Goal: Information Seeking & Learning: Learn about a topic

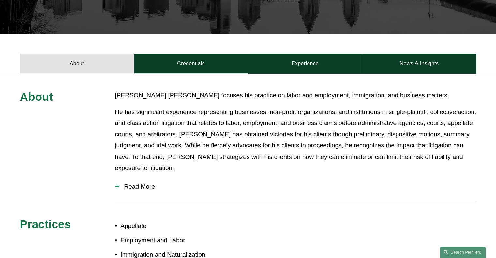
scroll to position [231, 0]
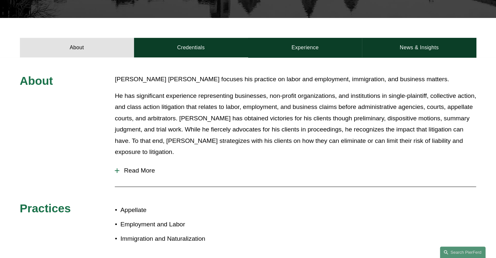
click at [219, 38] on link "Credentials" at bounding box center [191, 48] width 114 height 20
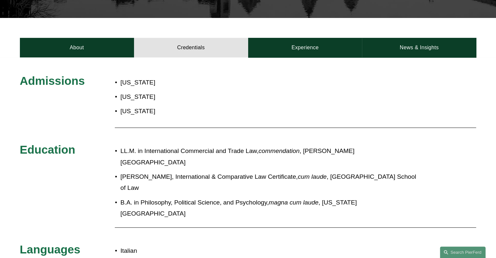
click at [305, 38] on link "Experience" at bounding box center [305, 48] width 114 height 20
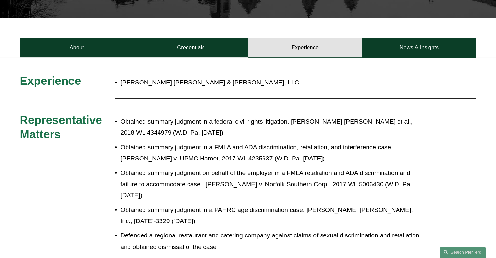
click at [415, 57] on div "Experience Eckert Seamans Cherin & Mellott, LLC Representative Matters Obtained…" at bounding box center [248, 228] width 496 height 343
click at [416, 38] on link "News & Insights" at bounding box center [419, 48] width 114 height 20
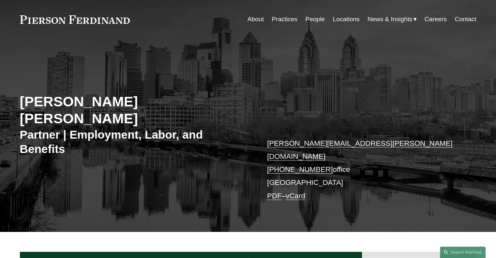
scroll to position [0, 0]
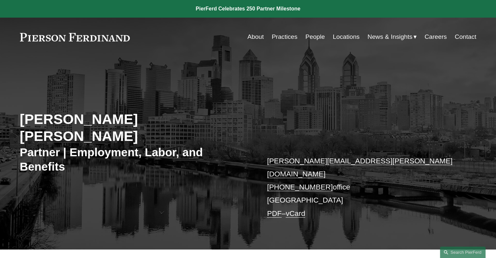
click at [321, 39] on link "People" at bounding box center [315, 37] width 20 height 12
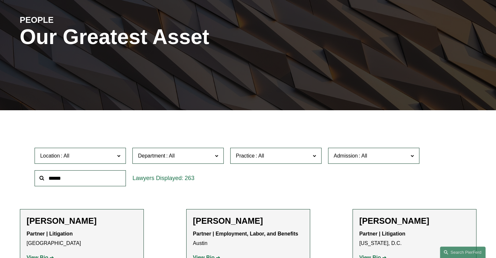
scroll to position [130, 0]
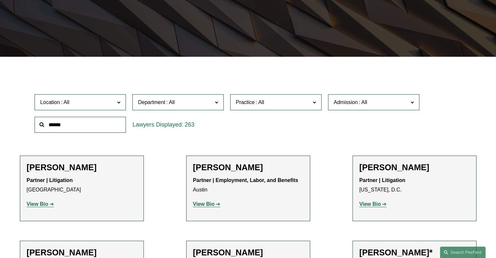
click at [91, 127] on input "text" at bounding box center [80, 125] width 91 height 16
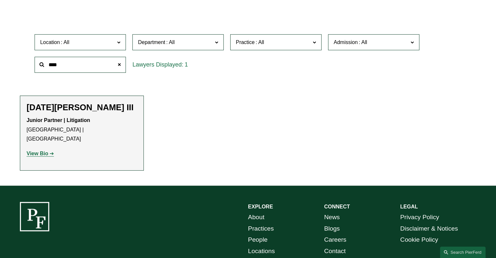
scroll to position [184, 0]
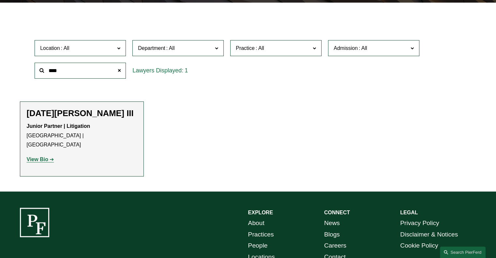
click at [79, 76] on input "****" at bounding box center [80, 71] width 91 height 16
type input "**********"
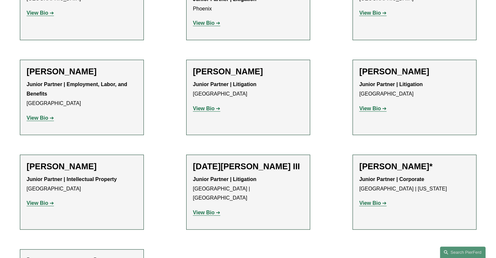
scroll to position [282, 0]
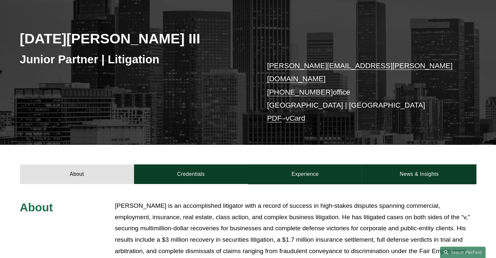
scroll to position [228, 0]
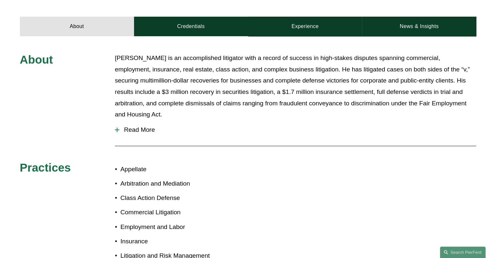
click at [150, 127] on button "Read More" at bounding box center [295, 129] width 361 height 17
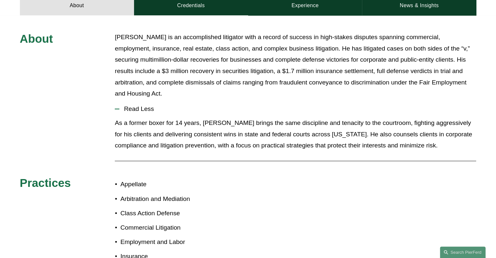
scroll to position [130, 0]
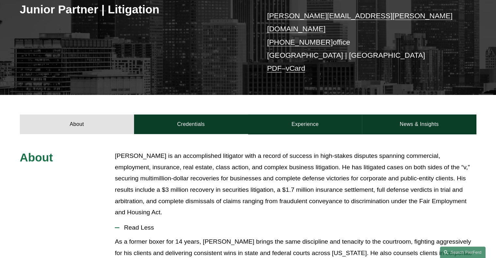
click at [197, 118] on link "Credentials" at bounding box center [191, 124] width 114 height 20
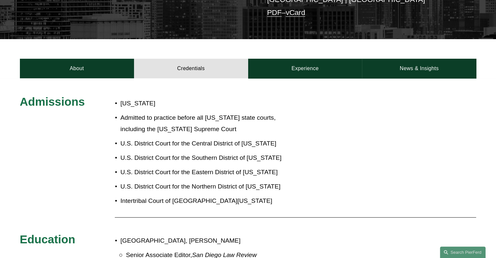
scroll to position [163, 0]
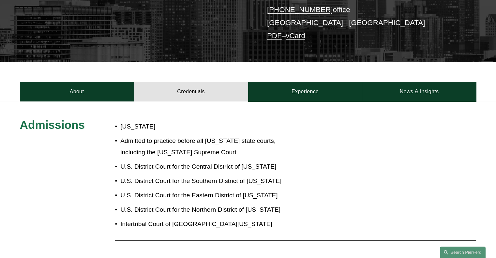
click at [293, 83] on link "Experience" at bounding box center [305, 92] width 114 height 20
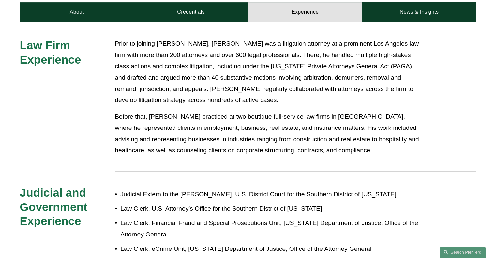
scroll to position [232, 0]
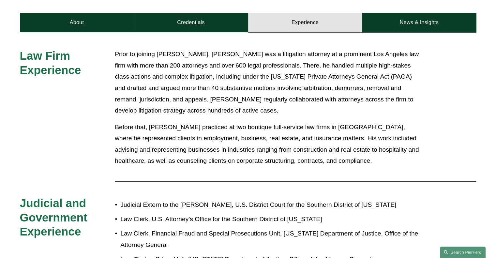
click at [428, 16] on link "News & Insights" at bounding box center [419, 23] width 114 height 20
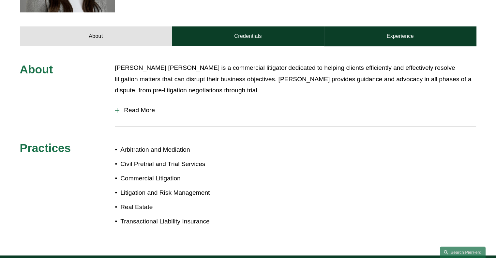
scroll to position [228, 0]
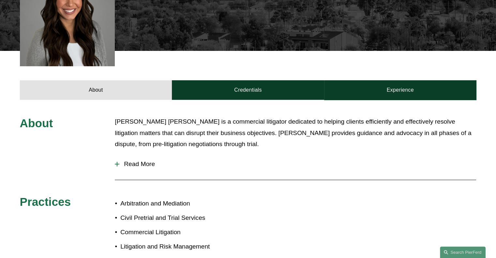
click at [236, 80] on link "Credentials" at bounding box center [248, 90] width 152 height 20
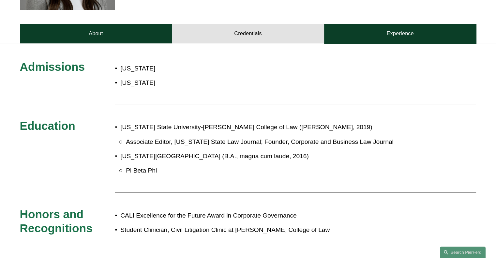
scroll to position [326, 0]
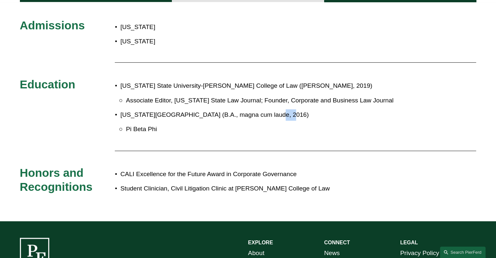
drag, startPoint x: 261, startPoint y: 94, endPoint x: 272, endPoint y: 94, distance: 11.4
click at [272, 109] on p "Arizona State University (B.A., magna cum laude, 2016)" at bounding box center [269, 114] width 298 height 11
drag, startPoint x: 259, startPoint y: 94, endPoint x: 274, endPoint y: 94, distance: 14.4
click at [274, 109] on p "Arizona State University (B.A., magna cum laude, 2016)" at bounding box center [269, 114] width 298 height 11
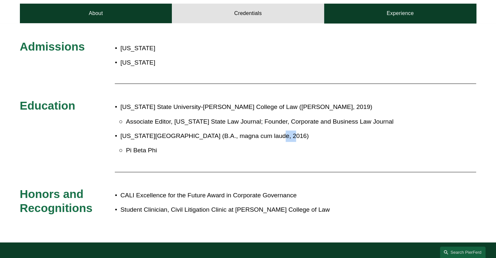
scroll to position [293, 0]
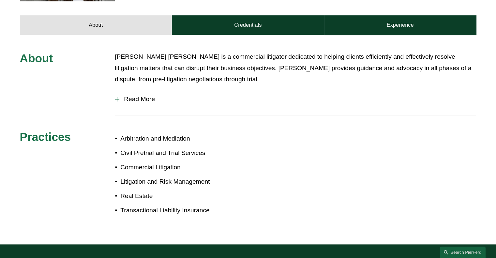
scroll to position [293, 0]
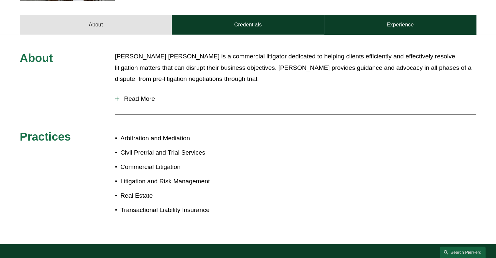
click at [140, 95] on span "Read More" at bounding box center [297, 98] width 356 height 7
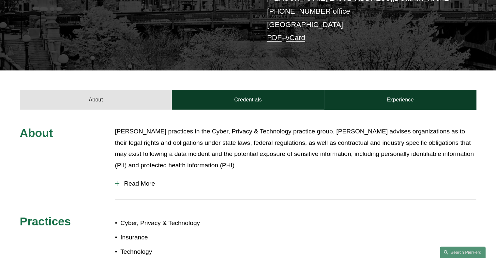
scroll to position [195, 0]
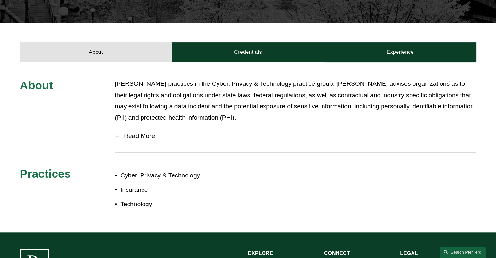
click at [140, 139] on span "Read More" at bounding box center [297, 135] width 356 height 7
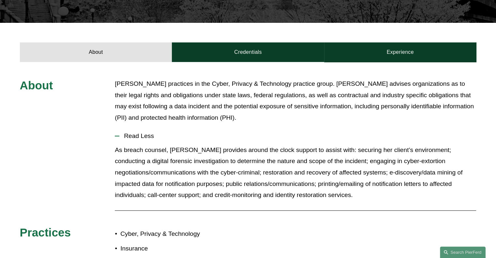
click at [256, 40] on div "About Credentials Experience" at bounding box center [248, 42] width 496 height 39
click at [262, 49] on link "Credentials" at bounding box center [248, 52] width 152 height 20
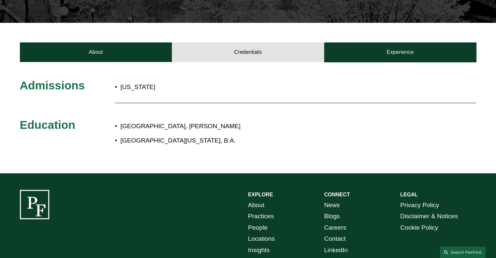
click at [370, 56] on link "Experience" at bounding box center [400, 52] width 152 height 20
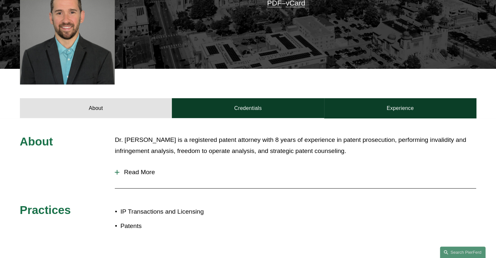
scroll to position [228, 0]
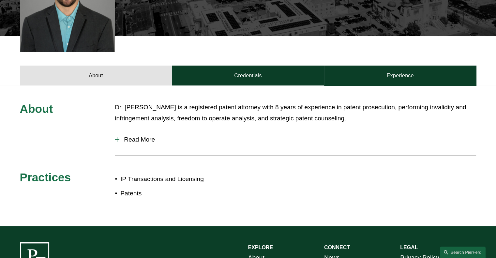
click at [143, 136] on span "Read More" at bounding box center [297, 139] width 356 height 7
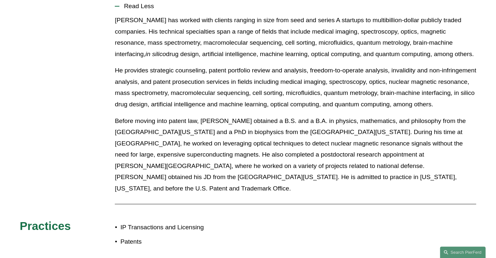
scroll to position [261, 0]
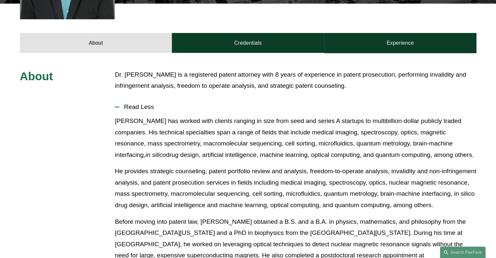
click at [222, 41] on link "Credentials" at bounding box center [248, 43] width 152 height 20
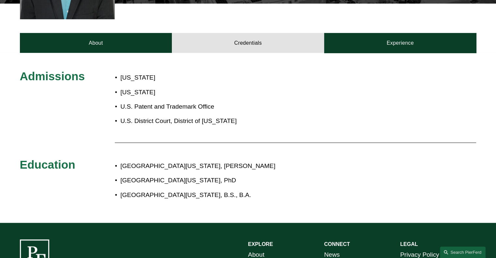
click at [386, 33] on link "Experience" at bounding box center [400, 43] width 152 height 20
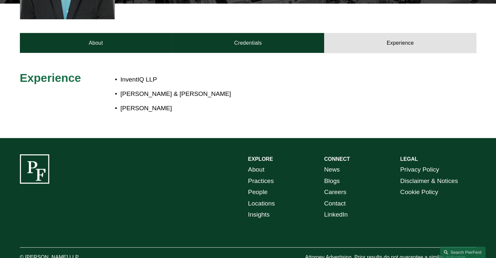
click at [82, 39] on link "About" at bounding box center [96, 43] width 152 height 20
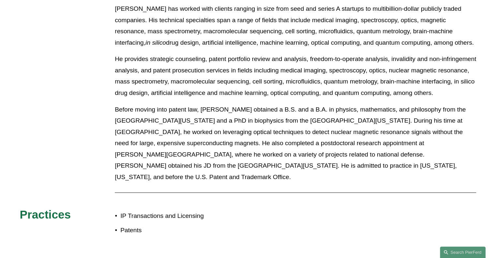
scroll to position [391, 0]
